Goal: Task Accomplishment & Management: Use online tool/utility

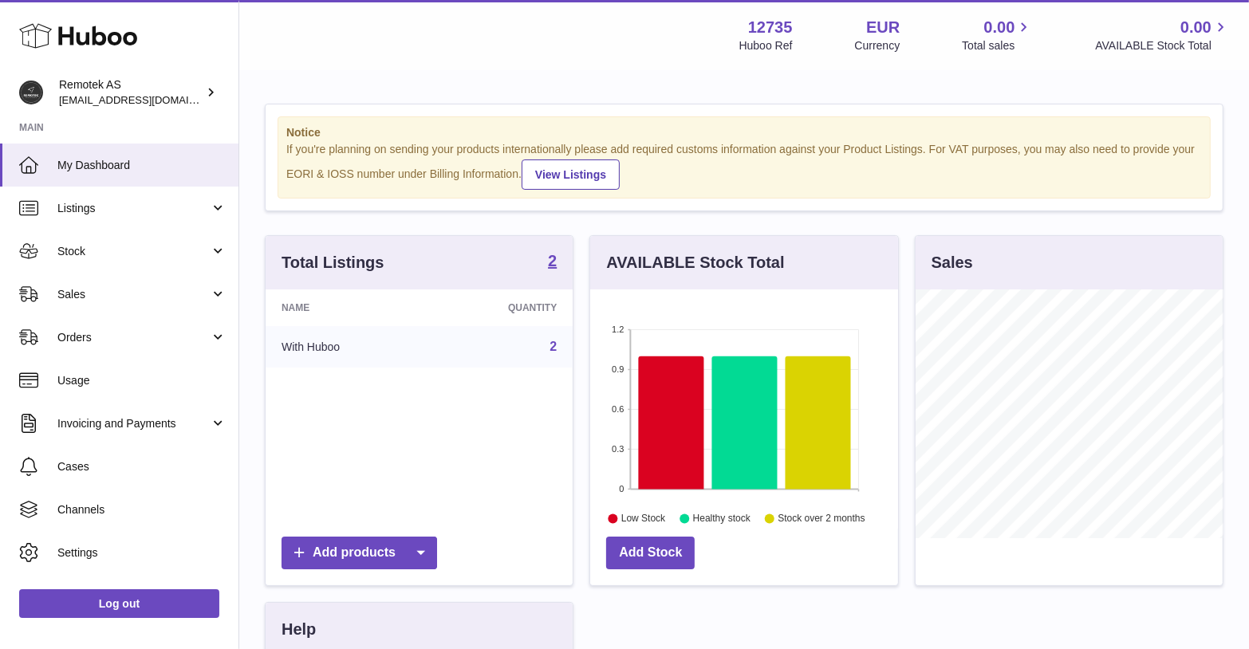
scroll to position [248, 308]
click at [115, 305] on link "Sales" at bounding box center [119, 294] width 238 height 43
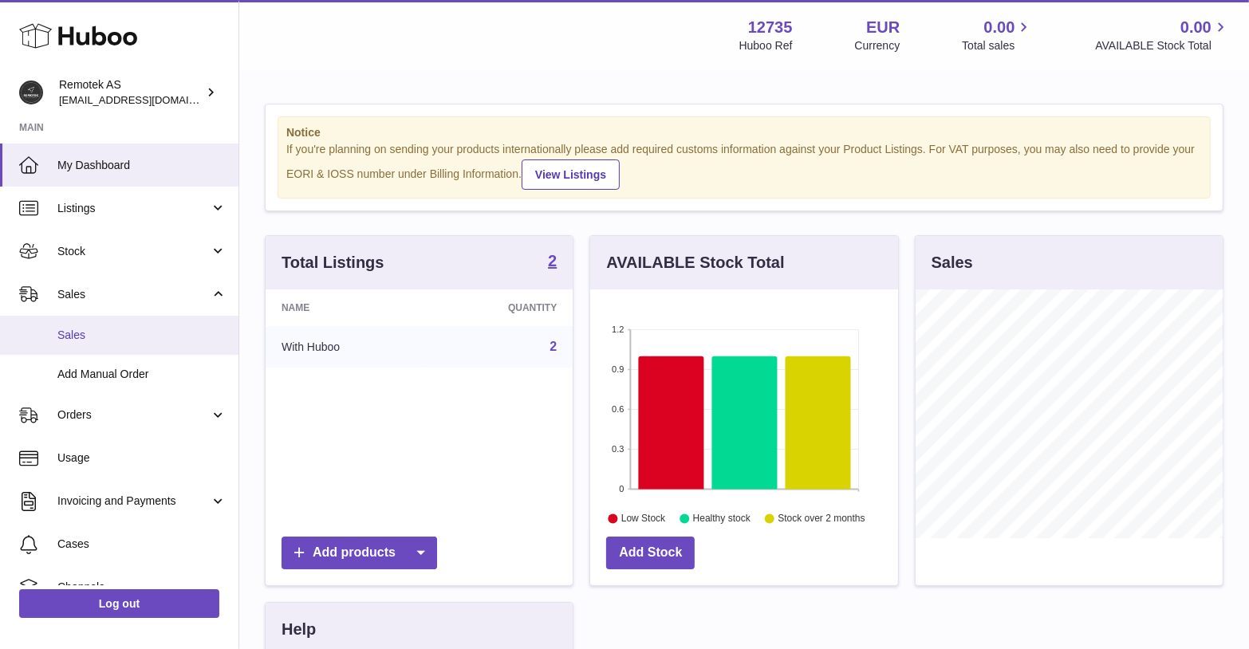
click at [62, 333] on span "Sales" at bounding box center [141, 335] width 169 height 15
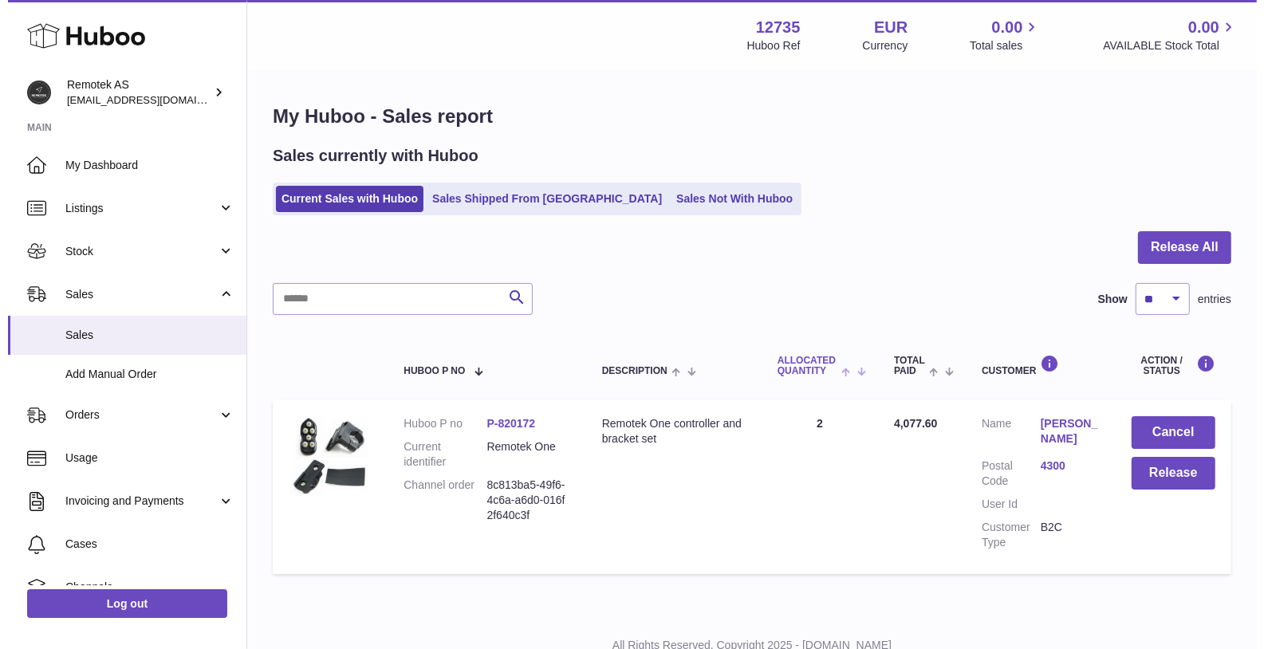
scroll to position [58, 0]
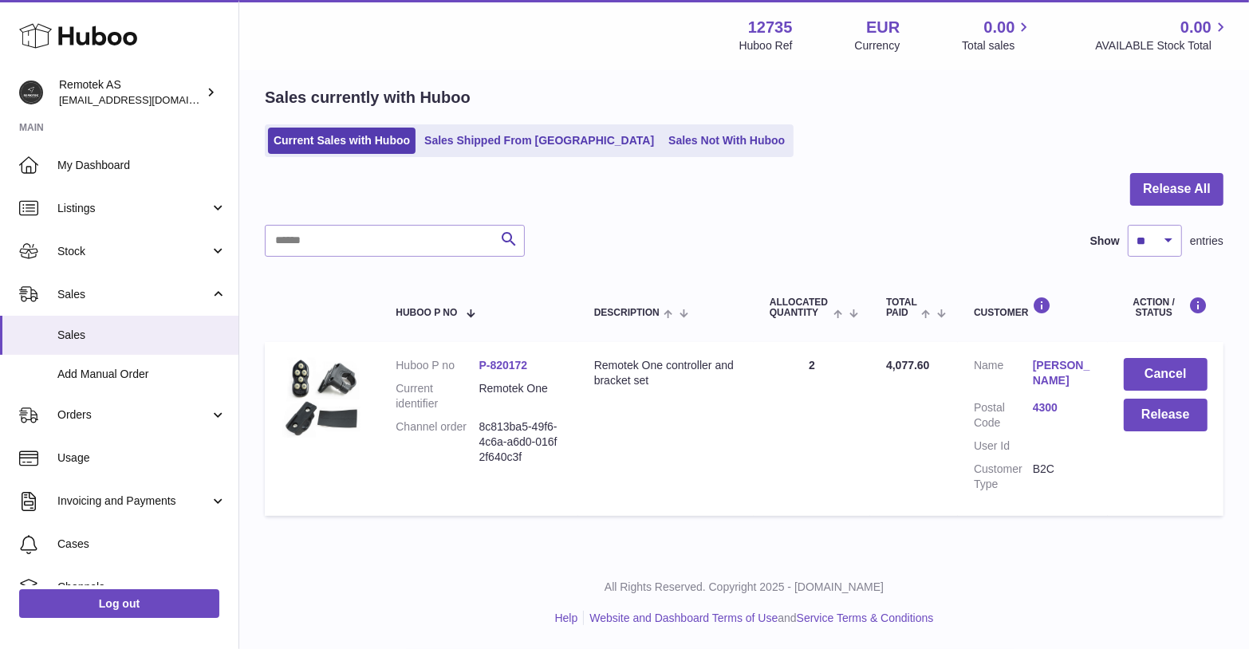
click at [1057, 371] on link "Anders Clausen" at bounding box center [1062, 373] width 59 height 30
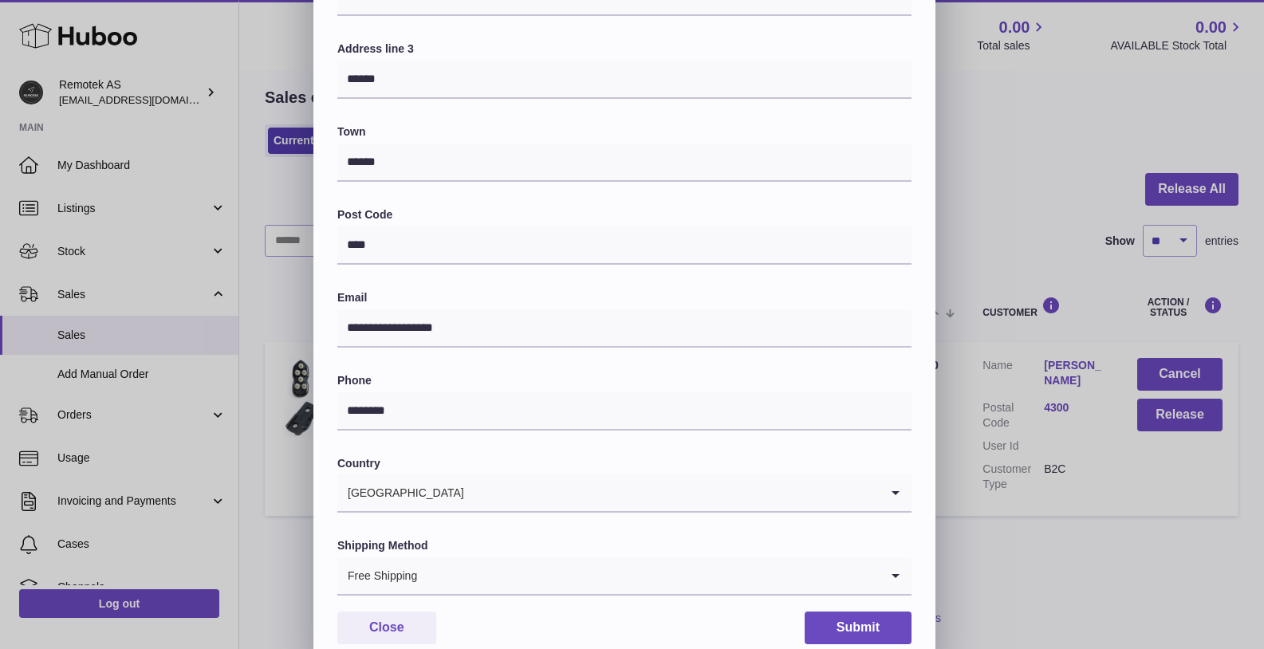
scroll to position [308, 0]
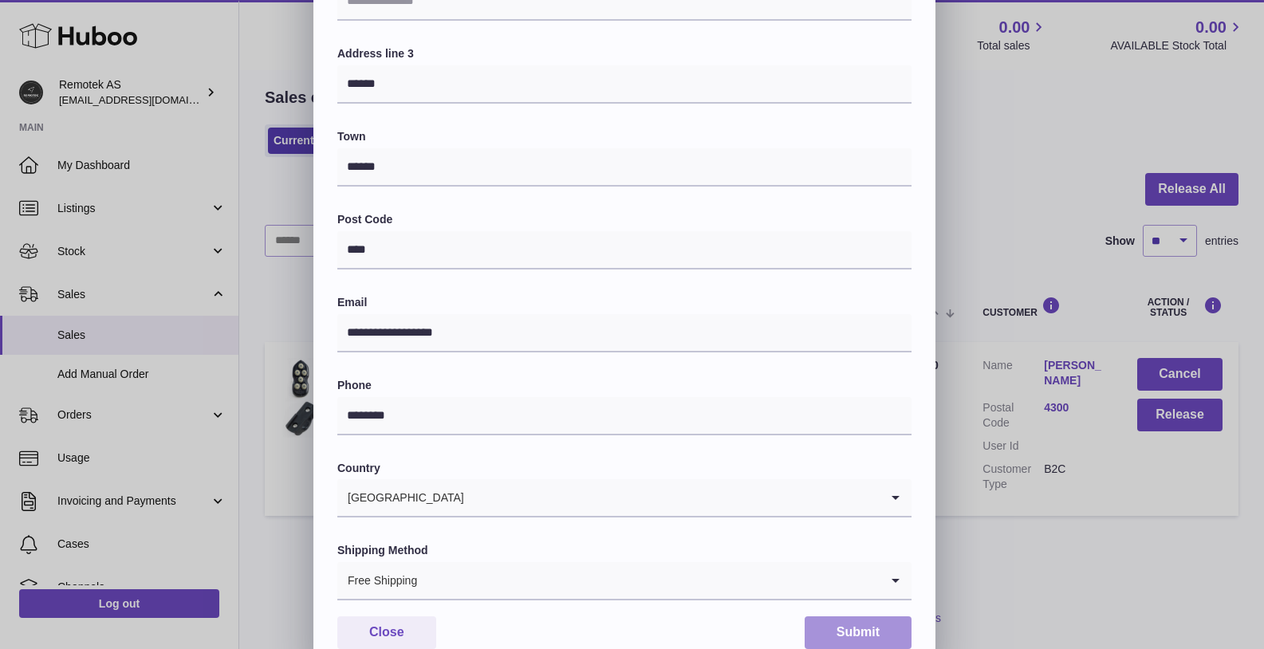
click at [854, 632] on button "Submit" at bounding box center [858, 632] width 107 height 33
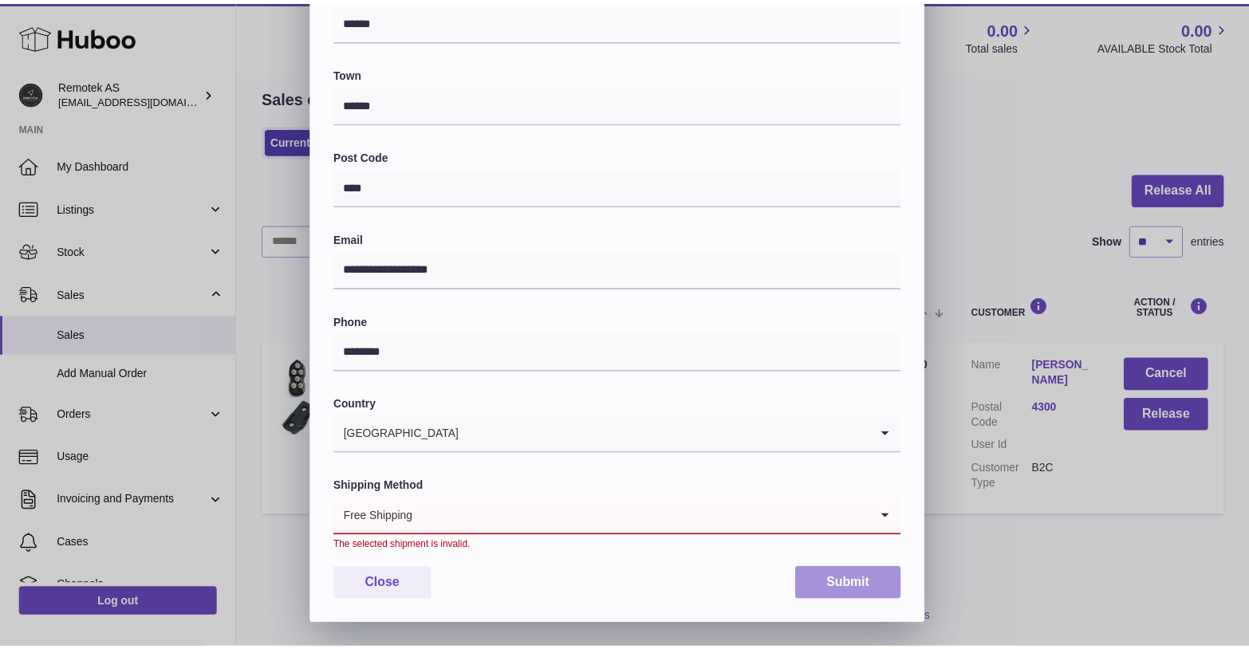
scroll to position [368, 0]
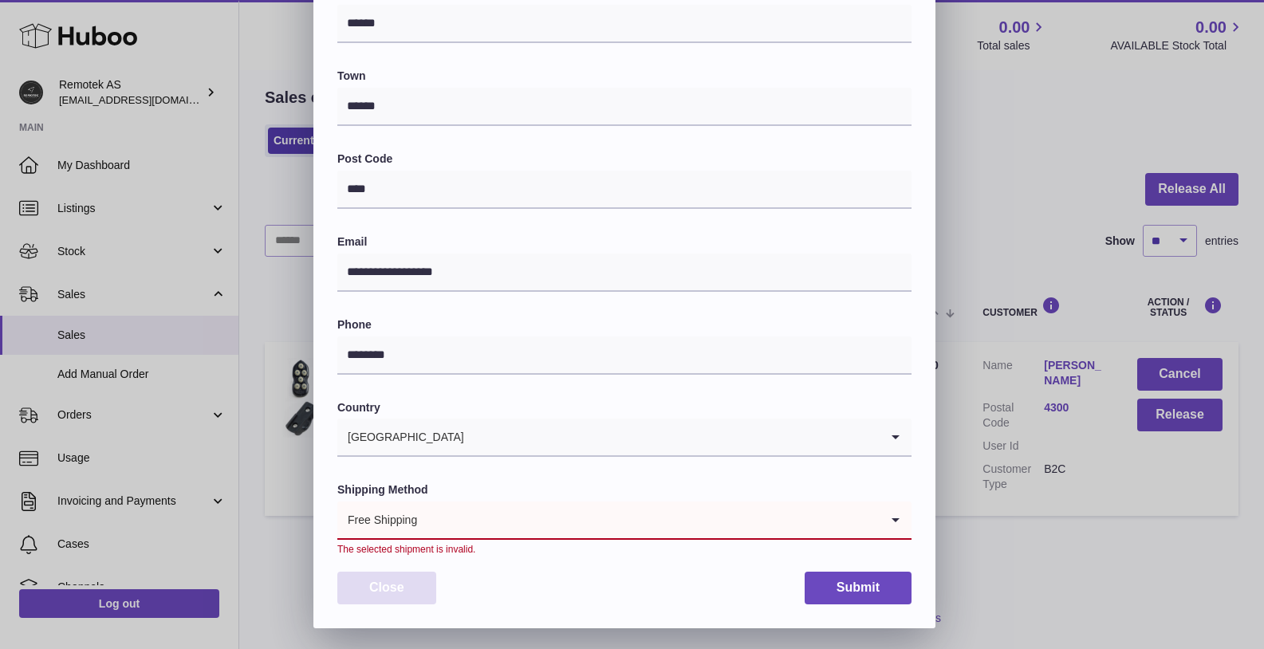
click at [401, 586] on button "Close" at bounding box center [386, 588] width 99 height 33
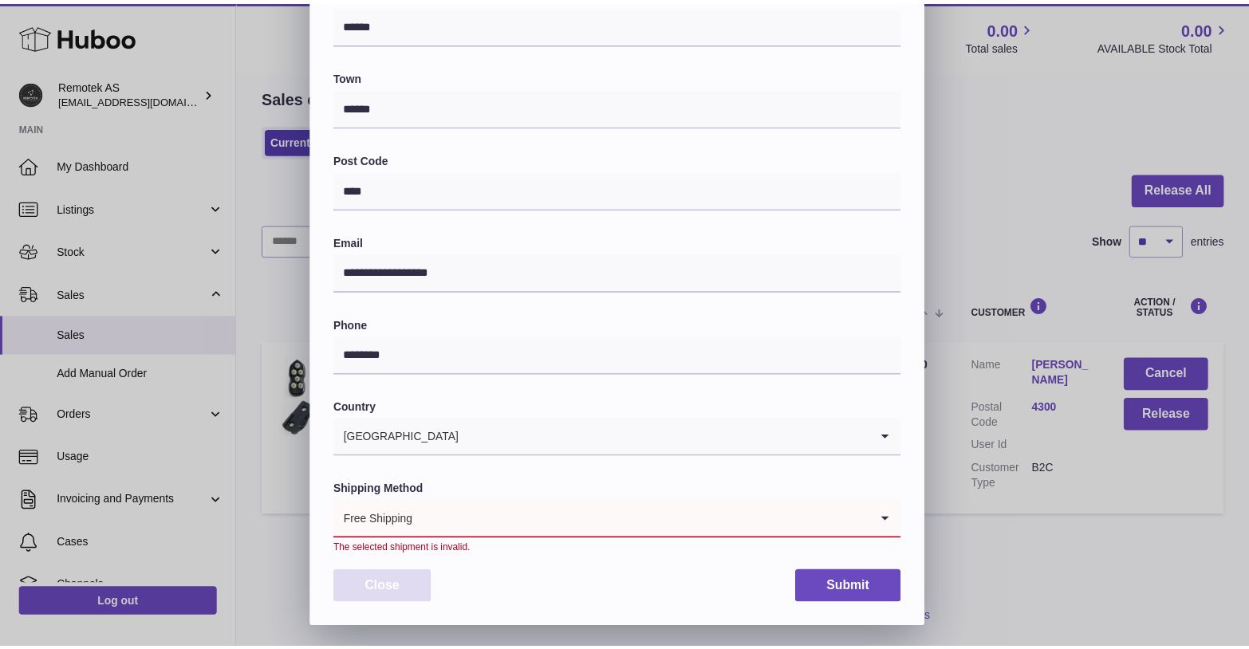
scroll to position [0, 0]
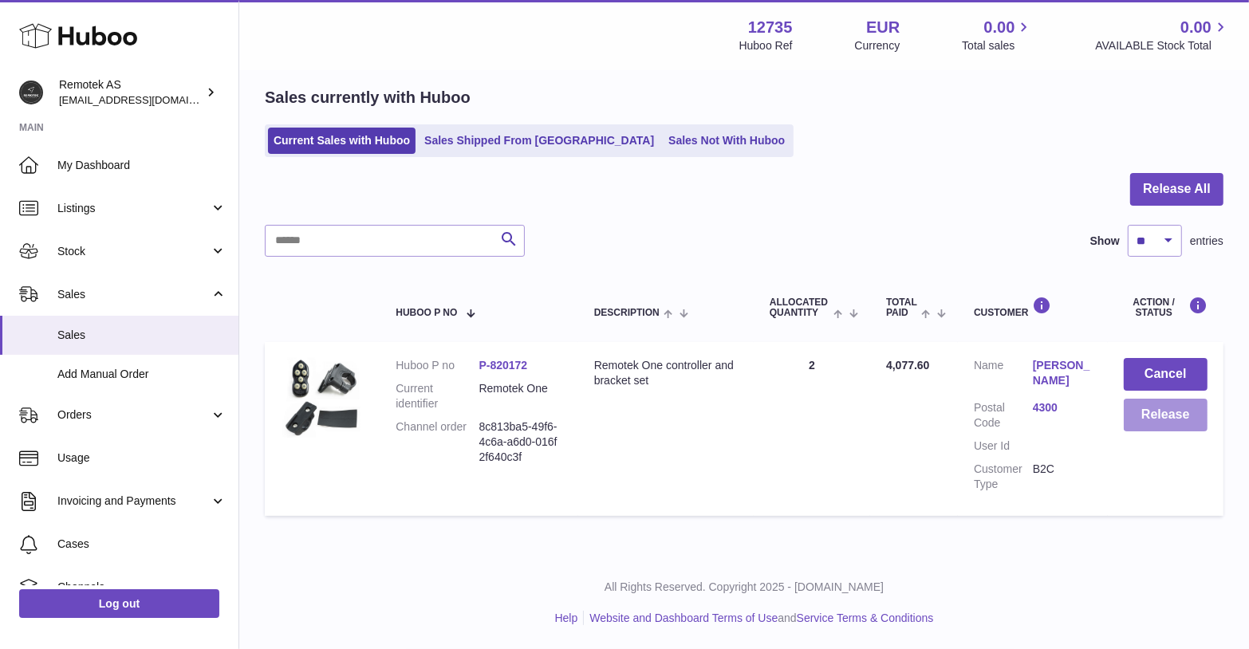
click at [1179, 419] on button "Release" at bounding box center [1166, 415] width 84 height 33
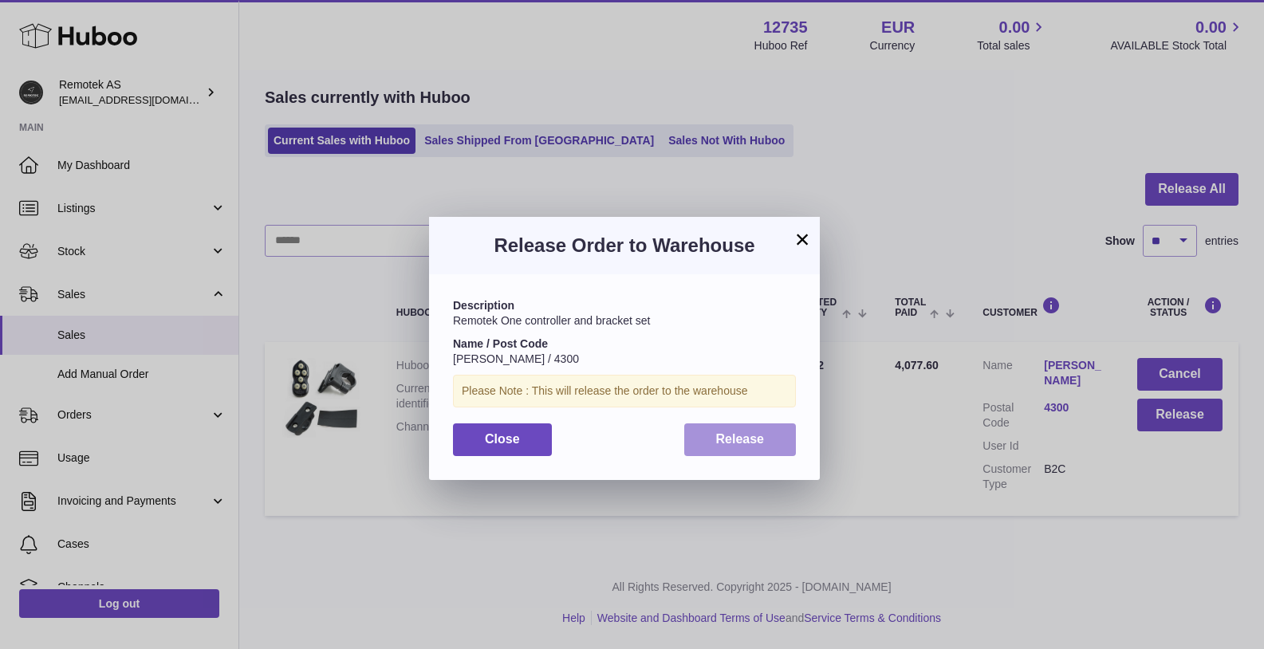
click at [730, 443] on span "Release" at bounding box center [740, 439] width 49 height 14
